Goal: Task Accomplishment & Management: Use online tool/utility

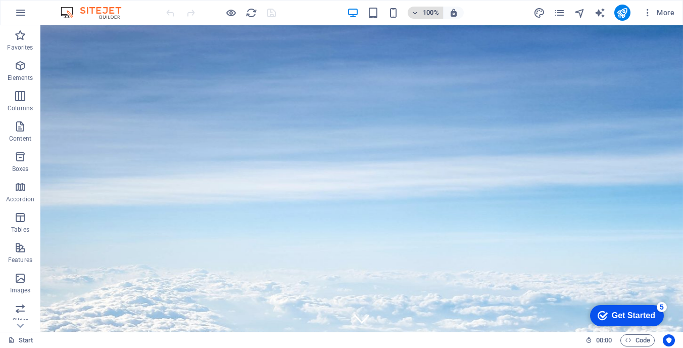
scroll to position [413, 0]
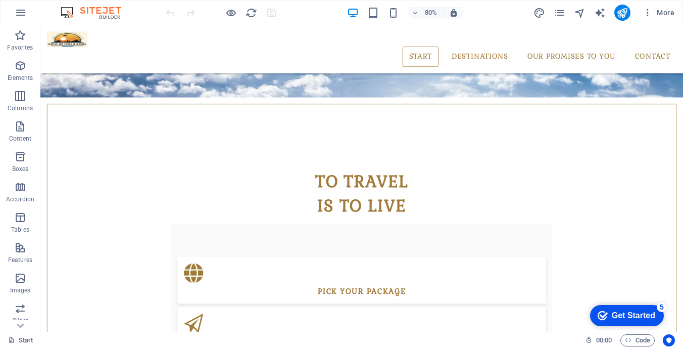
scroll to position [592, 0]
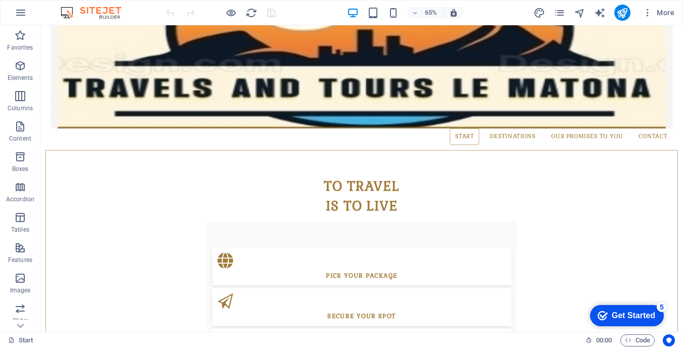
scroll to position [675, 0]
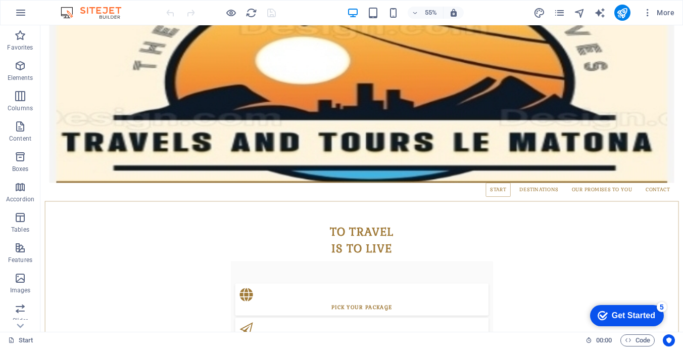
scroll to position [716, 0]
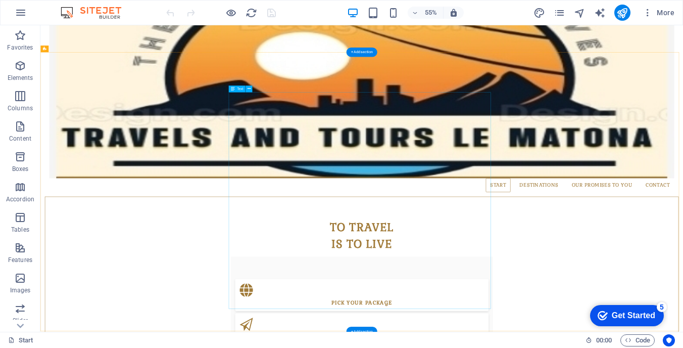
click at [676, 347] on div "Travels n Tours [GEOGRAPHIC_DATA] – Your Journey, Our Passion ✈️ At [GEOGRAPHIC…" at bounding box center [402, 204] width 643 height 306
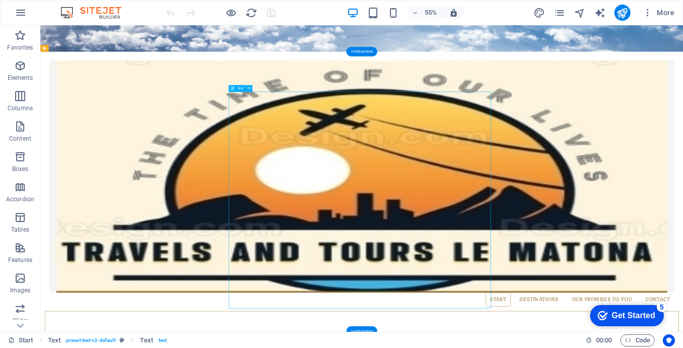
drag, startPoint x: 682, startPoint y: 509, endPoint x: 510, endPoint y: 423, distance: 191.8
click at [510, 347] on div "Travels n Tours [GEOGRAPHIC_DATA] – Your Journey, Our Passion ✈️ At [GEOGRAPHIC…" at bounding box center [402, 204] width 643 height 306
click at [427, 184] on div "Travels n Tours [GEOGRAPHIC_DATA] – Your Journey, Our Passion ✈️ At [GEOGRAPHIC…" at bounding box center [402, 204] width 643 height 306
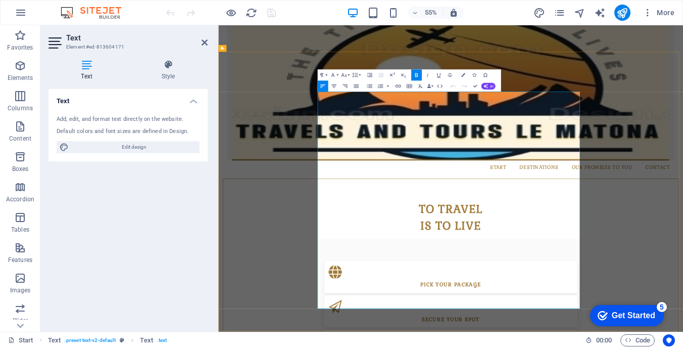
scroll to position [597, 0]
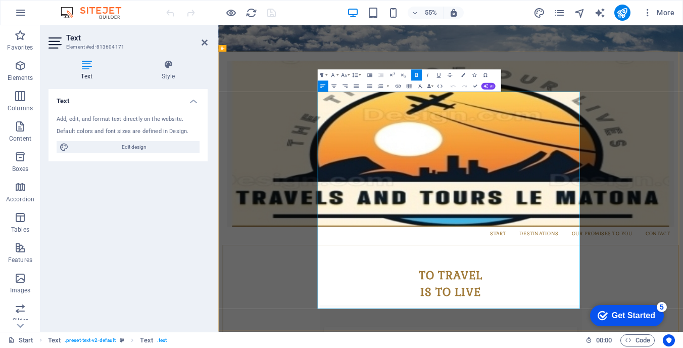
drag, startPoint x: 692, startPoint y: 512, endPoint x: 398, endPoint y: 153, distance: 464.3
copy div "Loremip d Sitam Co Adipis – Elit Seddoei, Tem Incidid ✈️ Ut La Etdolo , ma aliq…"
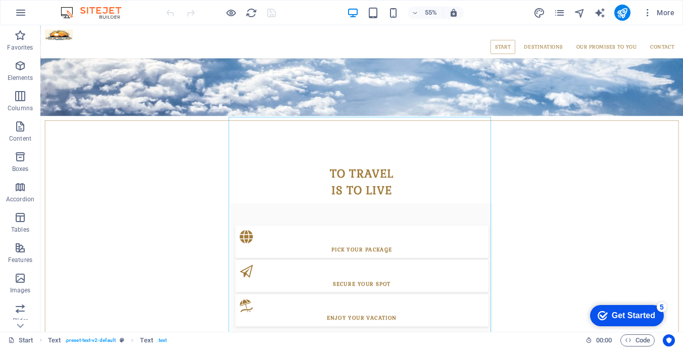
scroll to position [672, 0]
